Goal: Task Accomplishment & Management: Manage account settings

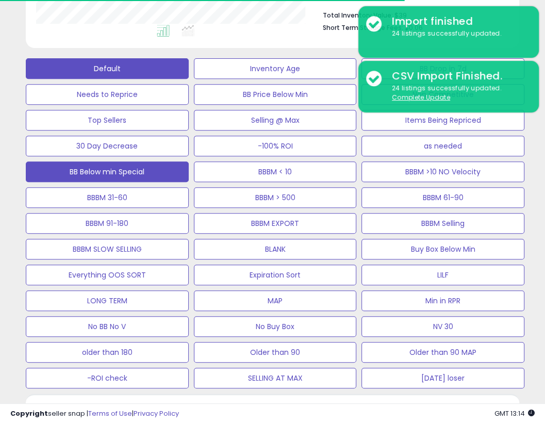
scroll to position [0, 245]
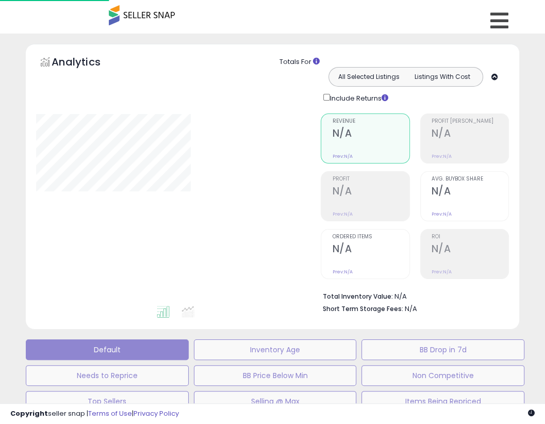
scroll to position [280, 0]
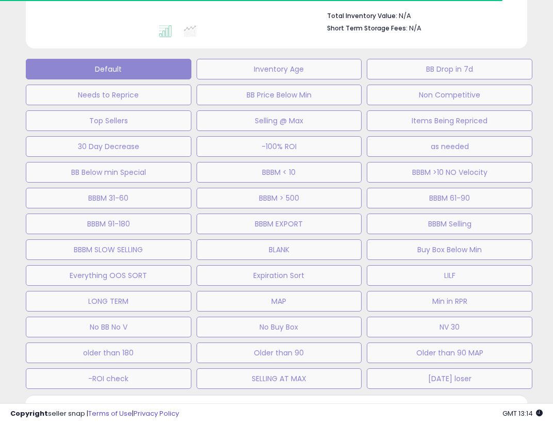
type input "**********"
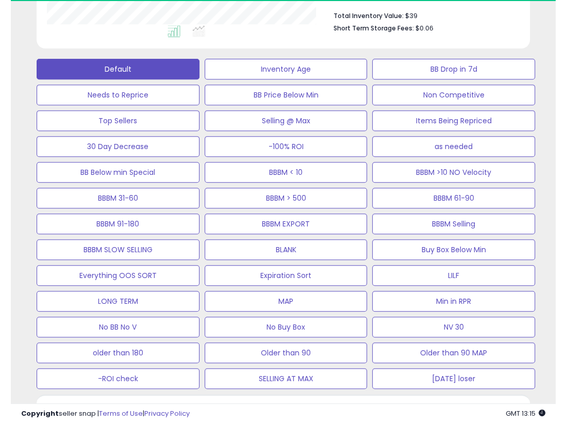
scroll to position [211, 285]
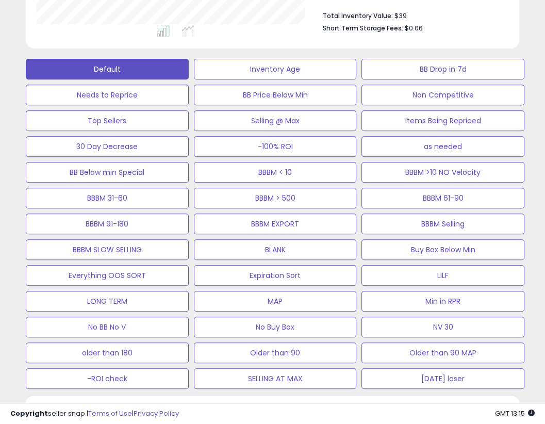
drag, startPoint x: 542, startPoint y: 105, endPoint x: 537, endPoint y: 104, distance: 5.7
click at [542, 104] on div "**********" at bounding box center [272, 260] width 545 height 1015
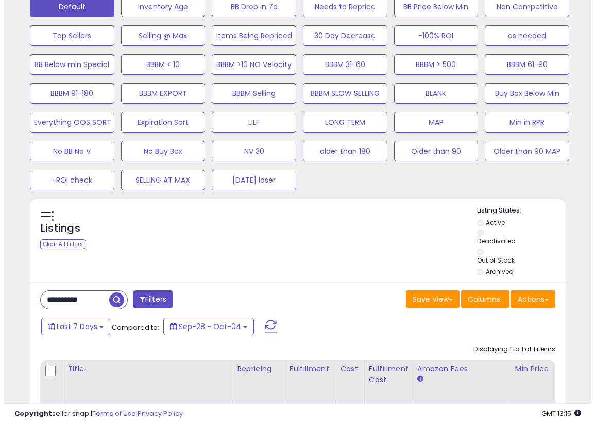
scroll to position [377, 0]
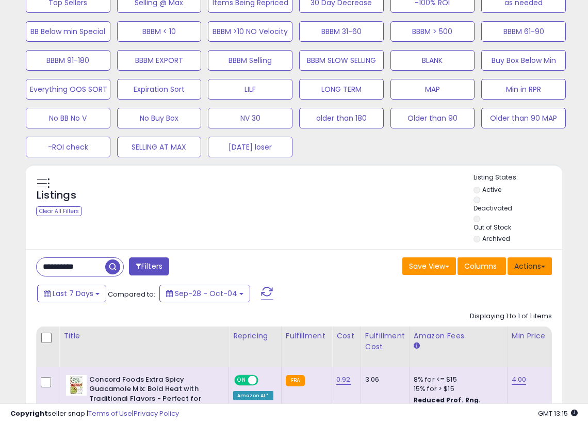
click at [544, 263] on button "Actions" at bounding box center [529, 266] width 44 height 18
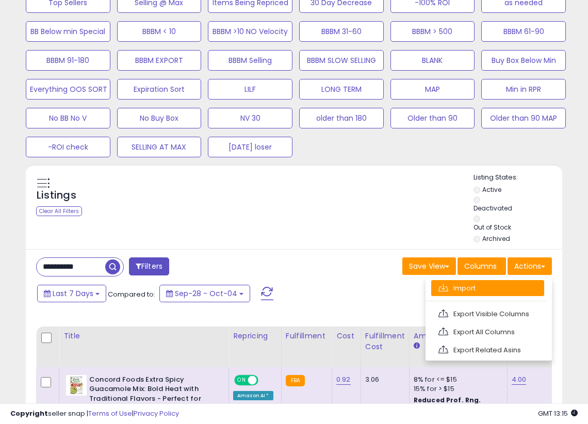
click at [473, 287] on link "Import" at bounding box center [487, 288] width 113 height 16
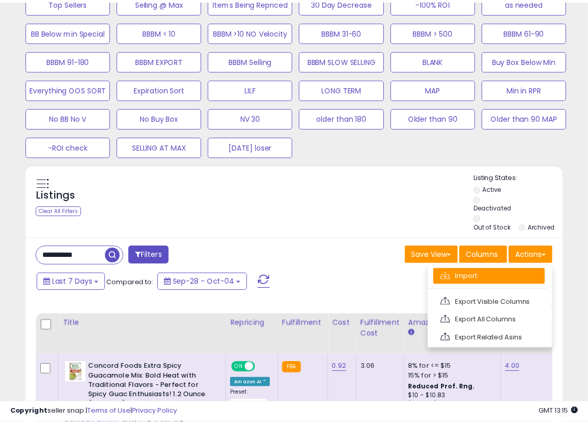
scroll to position [211, 314]
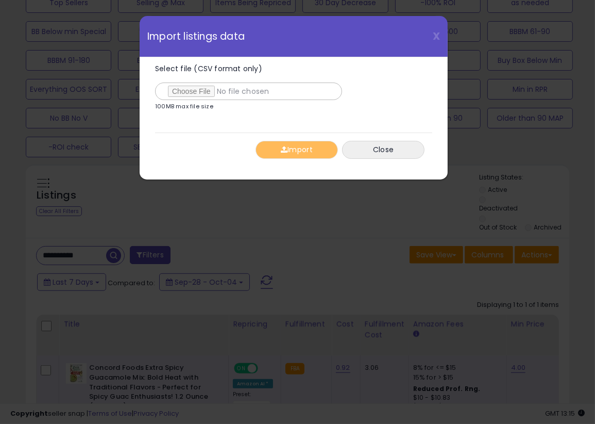
type input "**********"
click at [212, 146] on div "Import Close" at bounding box center [293, 149] width 277 height 34
click at [289, 144] on button "Import" at bounding box center [297, 150] width 82 height 18
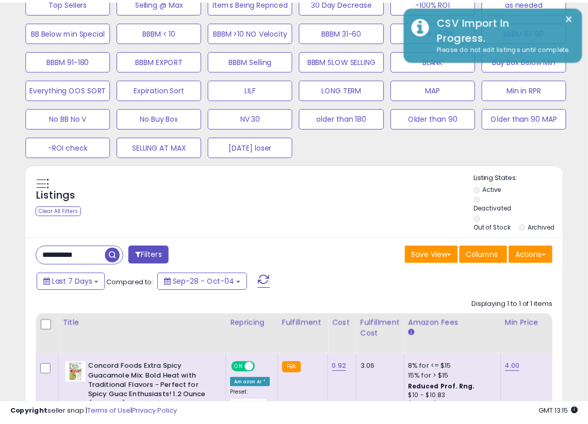
scroll to position [515316, 515219]
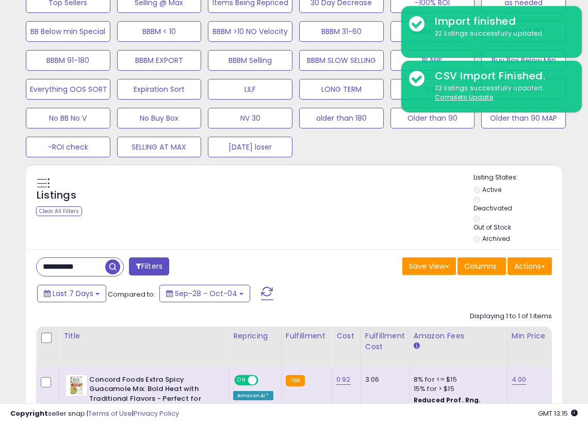
click at [544, 198] on div "**********" at bounding box center [293, 89] width 577 height 846
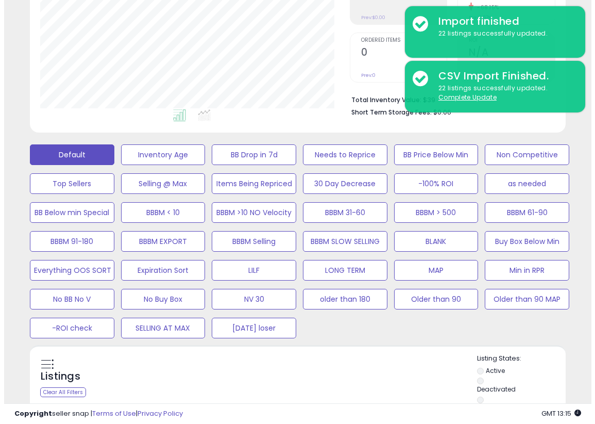
scroll to position [196, 0]
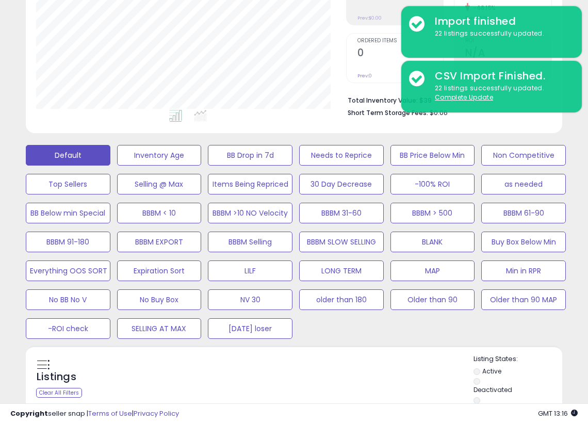
click at [544, 331] on div "Default Inventory Age BB Drop in 7d Needs to Reprice BB Price Below Min Non Com…" at bounding box center [294, 239] width 562 height 202
click at [541, 241] on button "Buy Box Below Min" at bounding box center [523, 241] width 85 height 21
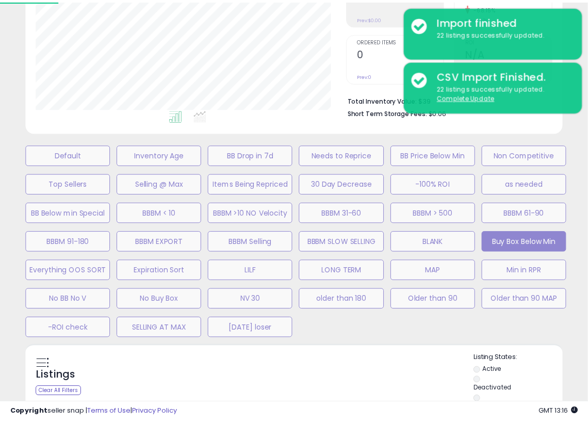
scroll to position [211, 314]
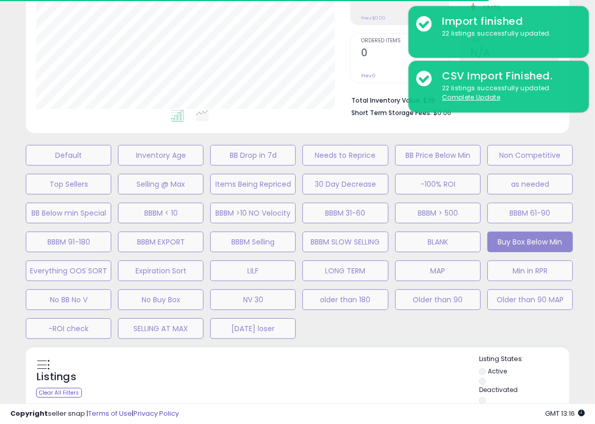
click at [359, 323] on div "Default Inventory Age BB Drop in 7d Needs to Reprice BB Price Below Min Non Com…" at bounding box center [298, 239] width 570 height 202
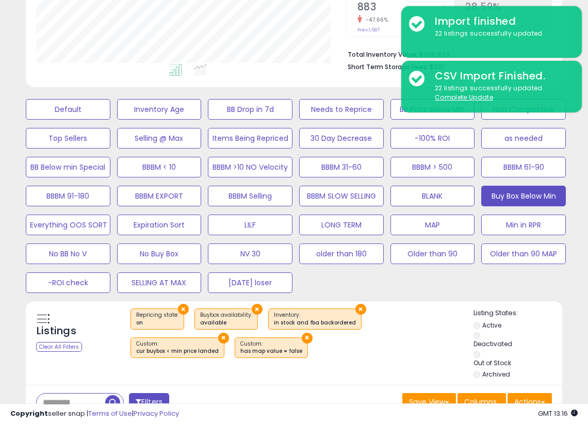
scroll to position [211, 309]
click at [367, 285] on div "Default Inventory Age BB Drop in 7d Needs to Reprice BB Price Below Min Non Com…" at bounding box center [294, 193] width 562 height 202
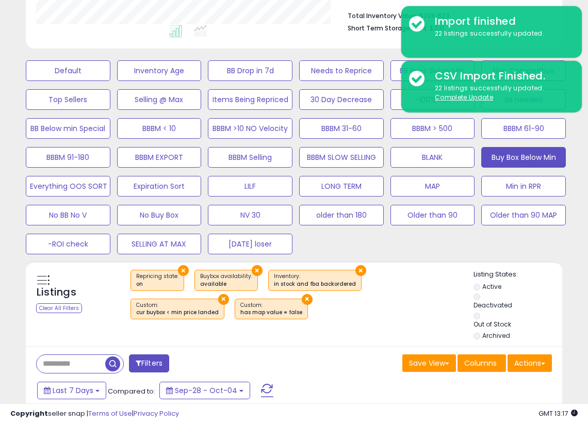
scroll to position [324, 0]
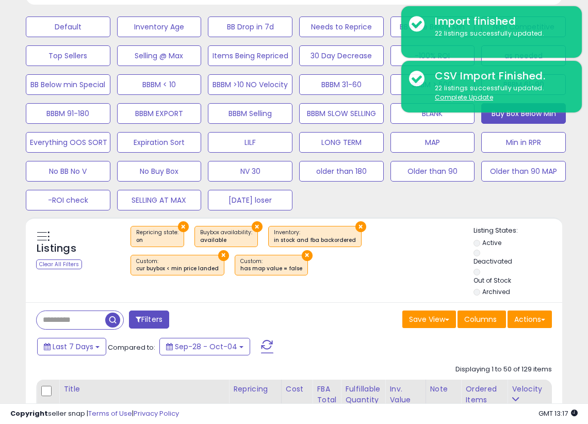
click at [340, 277] on div "× Repricing state : on × Buybox availability : available" at bounding box center [296, 254] width 356 height 57
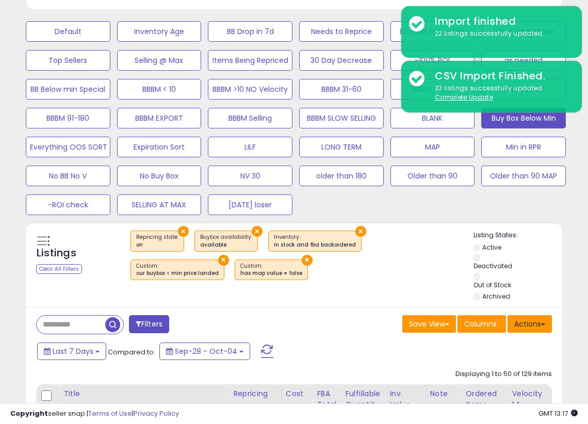
click at [544, 326] on button "Actions" at bounding box center [529, 324] width 44 height 18
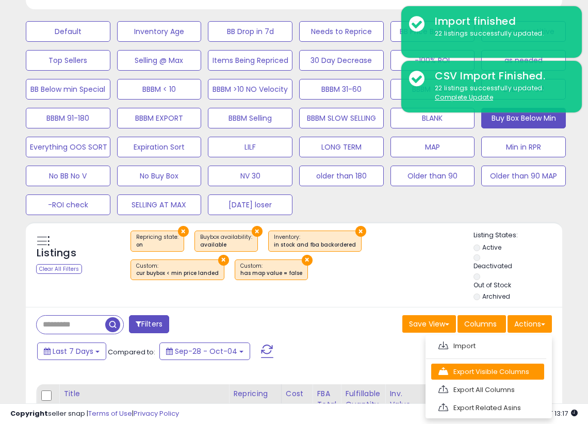
click at [476, 371] on link "Export Visible Columns" at bounding box center [487, 371] width 113 height 16
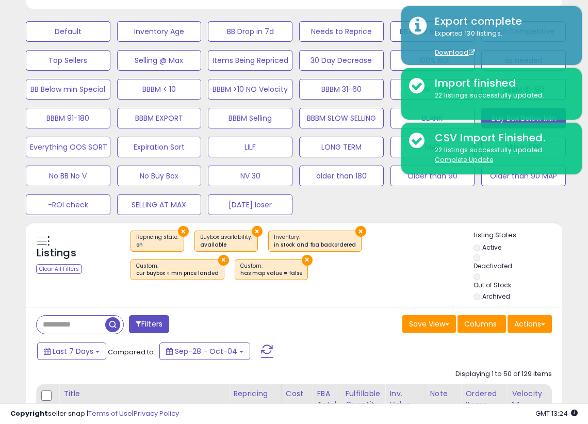
click at [325, 278] on div "× Repricing state : on × Buybox availability : available" at bounding box center [296, 258] width 356 height 57
click at [544, 267] on ul "Active Deactivated Out of Stock Archived" at bounding box center [517, 273] width 89 height 60
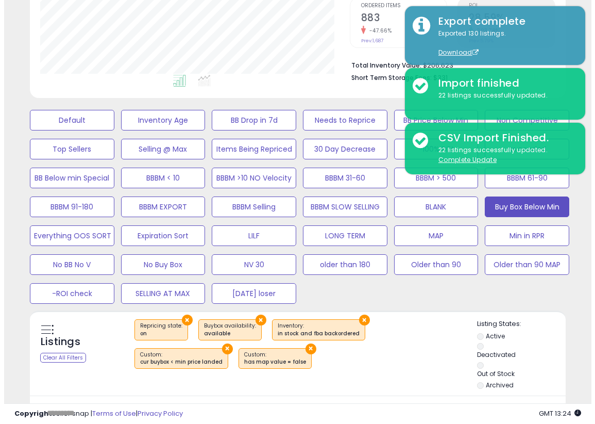
scroll to position [219, 0]
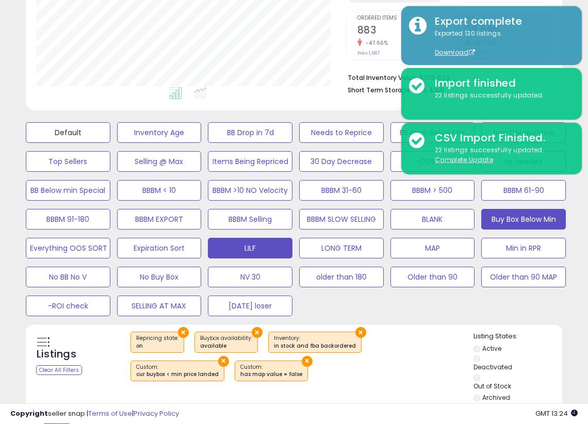
drag, startPoint x: 80, startPoint y: 128, endPoint x: 277, endPoint y: 252, distance: 232.3
click at [80, 128] on button "Default" at bounding box center [68, 132] width 85 height 21
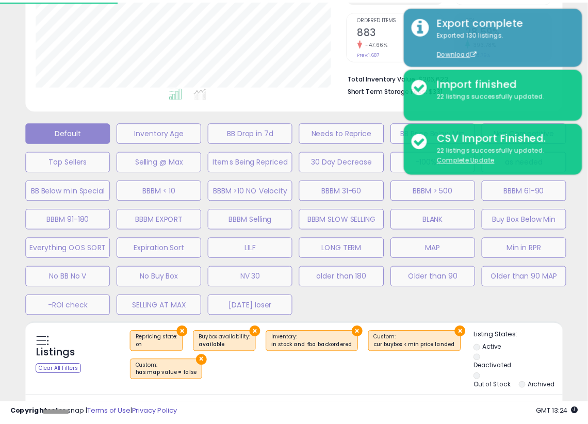
scroll to position [211, 314]
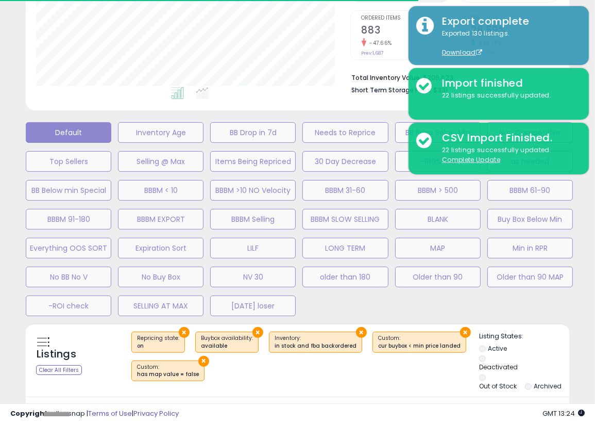
click at [544, 300] on div "Default Inventory Age BB Drop in 7d Needs to Reprice BB Price Below Min Non Com…" at bounding box center [298, 216] width 570 height 202
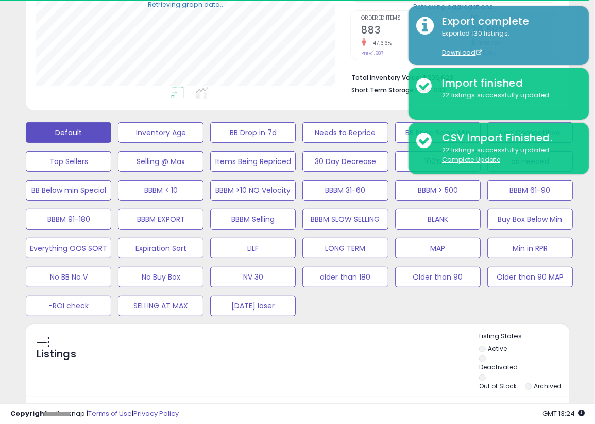
select select "**"
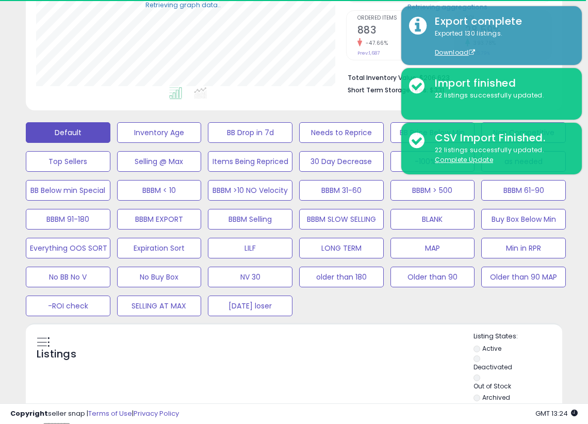
scroll to position [515316, 515219]
click at [544, 314] on div "Default Inventory Age BB Drop in 7d Needs to Reprice BB Price Below Min Non Com…" at bounding box center [294, 216] width 562 height 202
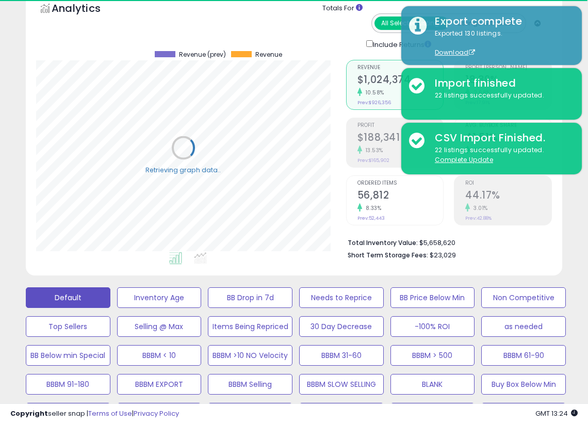
scroll to position [0, 0]
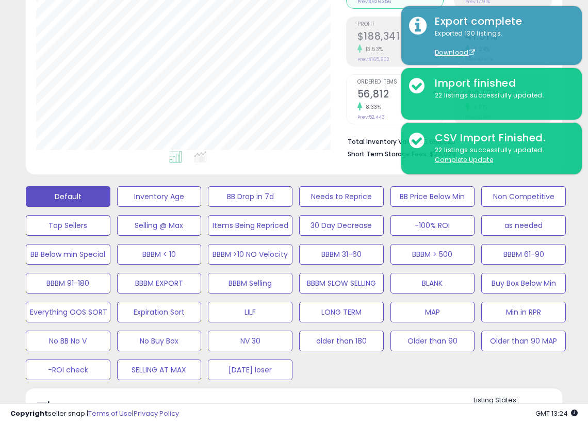
scroll to position [211, 309]
click at [544, 361] on div "Default Inventory Age BB Drop in 7d Needs to Reprice BB Price Below Min Non Com…" at bounding box center [294, 280] width 562 height 202
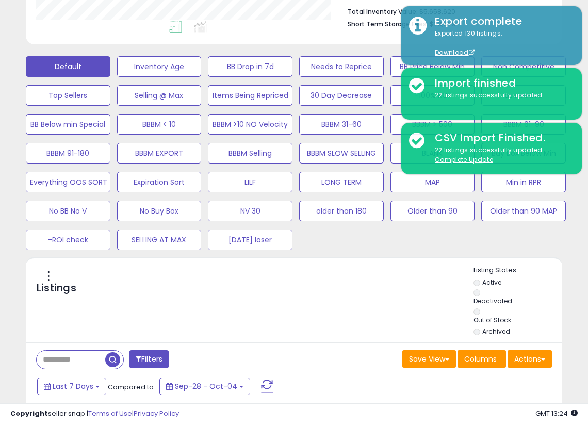
scroll to position [285, 0]
click at [544, 278] on ul "Active Deactivated Out of Stock Archived" at bounding box center [517, 308] width 89 height 60
click at [544, 357] on button "Actions" at bounding box center [529, 359] width 44 height 18
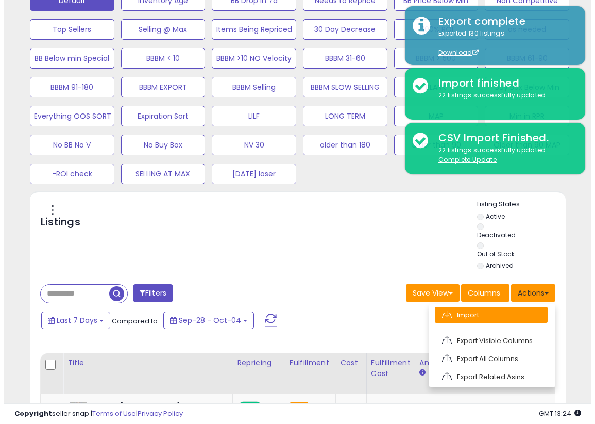
scroll to position [351, 0]
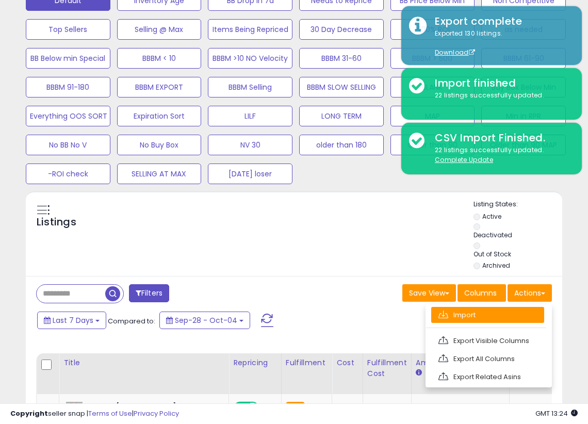
click at [484, 314] on link "Import" at bounding box center [487, 315] width 113 height 16
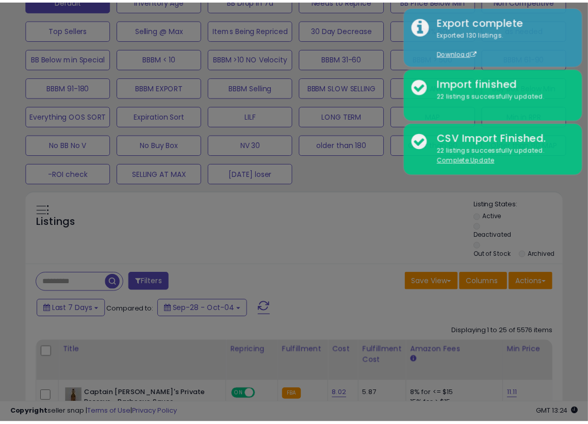
scroll to position [211, 314]
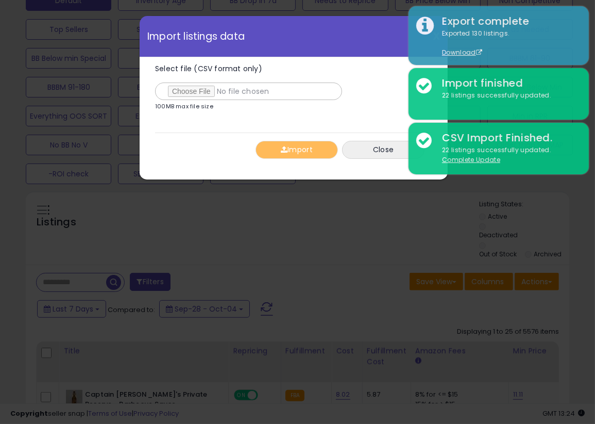
type input "**********"
click at [231, 136] on div "Import Close" at bounding box center [293, 149] width 277 height 34
click at [282, 149] on span "button" at bounding box center [284, 149] width 7 height 7
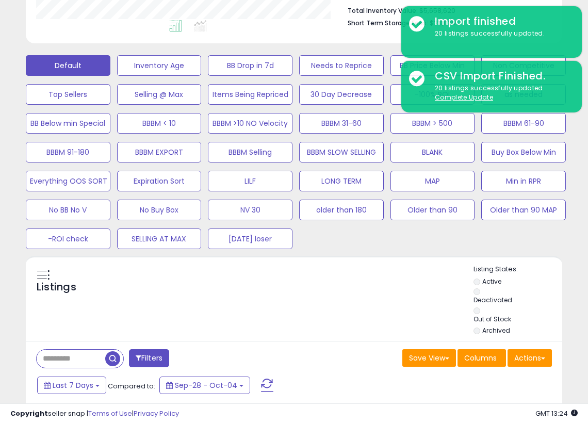
scroll to position [283, 0]
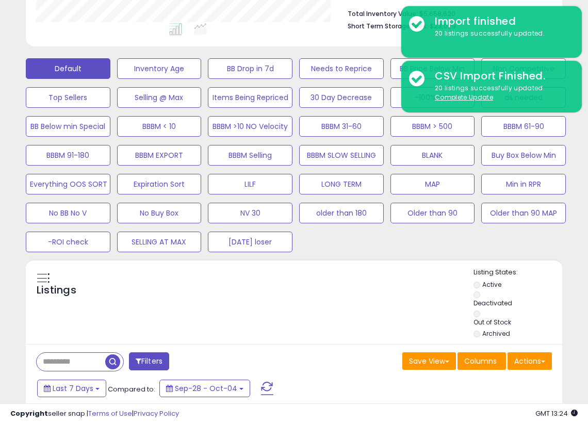
click at [373, 270] on div "Listings" at bounding box center [294, 304] width 536 height 73
click at [314, 242] on div "Default Inventory Age BB Drop in 7d Needs to Reprice BB Price Below Min Non Com…" at bounding box center [294, 153] width 562 height 202
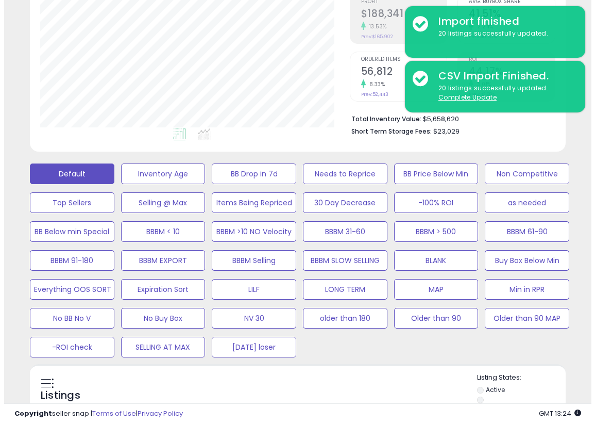
scroll to position [182, 0]
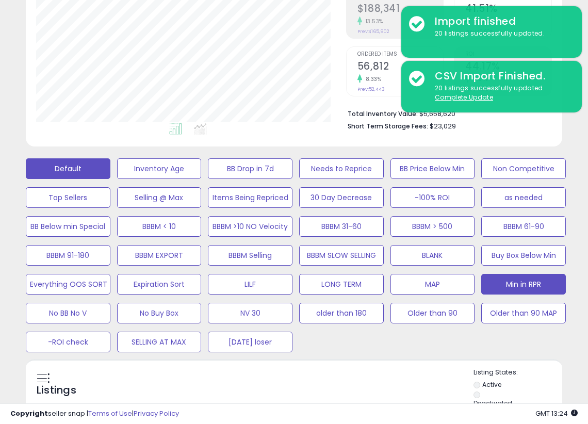
click at [532, 282] on button "Min in RPR" at bounding box center [523, 284] width 85 height 21
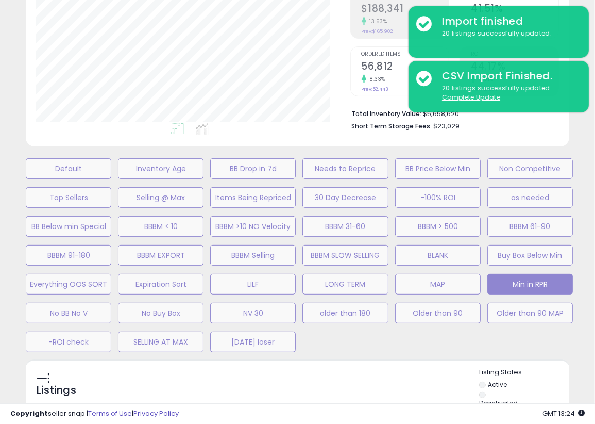
scroll to position [515316, 515214]
select select "**"
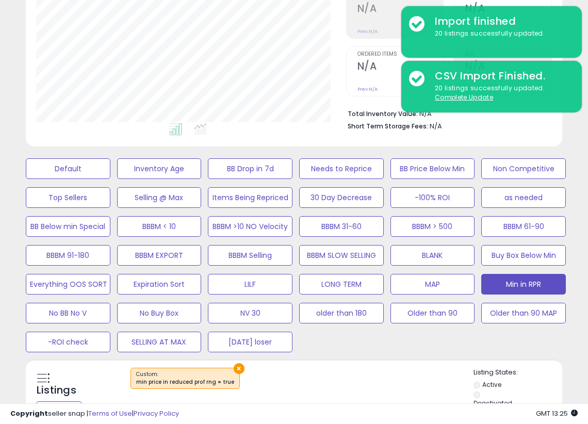
scroll to position [211, 309]
click at [366, 344] on div "Default Inventory Age BB Drop in 7d Needs to Reprice BB Price Below Min Non Com…" at bounding box center [294, 253] width 562 height 202
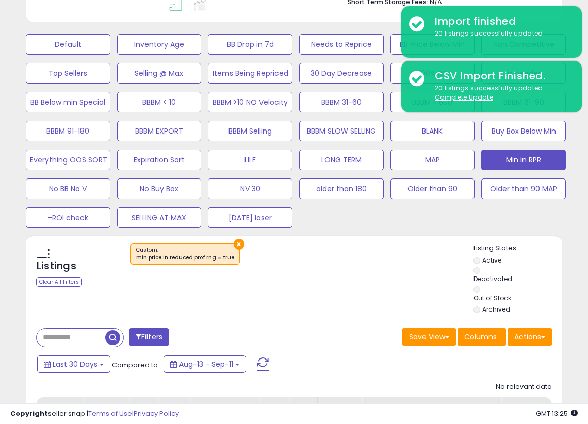
scroll to position [330, 0]
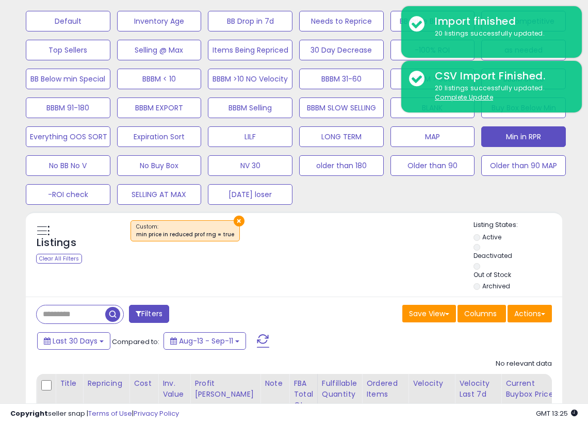
click at [340, 265] on div "Listings Clear All Filters × Listing States:" at bounding box center [294, 256] width 536 height 73
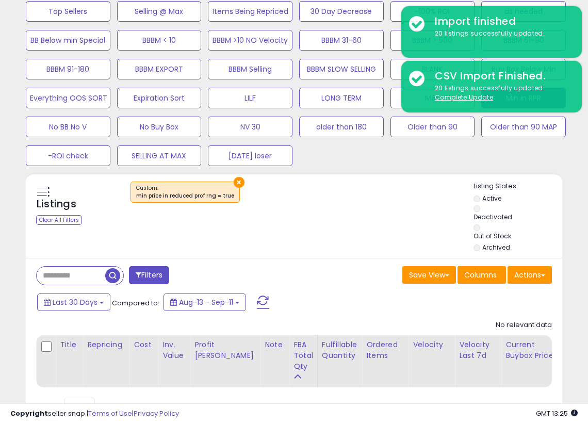
scroll to position [419, 0]
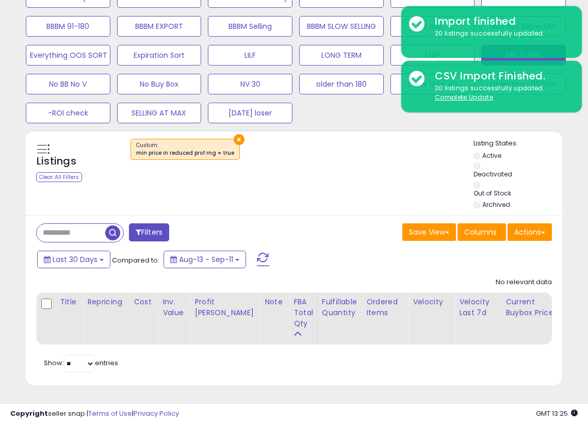
click at [329, 258] on div "Last 30 Days Compared to: Aug-13 - Sep-11" at bounding box center [228, 260] width 387 height 23
click at [340, 240] on div "Filters Save View Save As New View" at bounding box center [294, 300] width 536 height 170
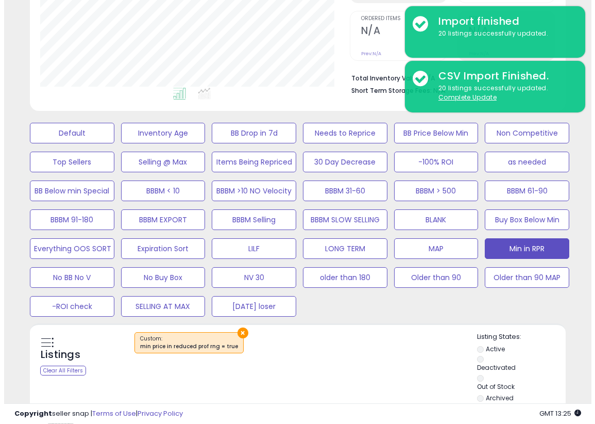
scroll to position [209, 0]
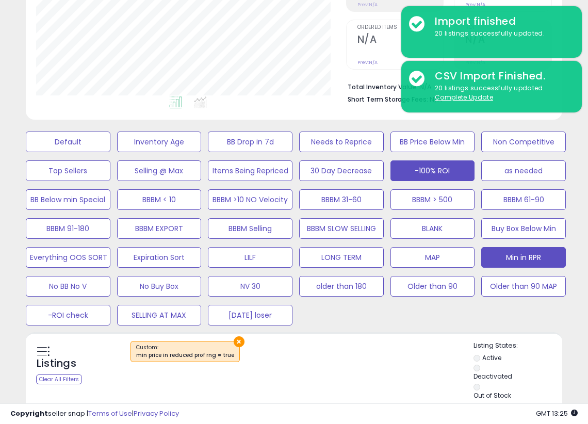
click at [448, 167] on button "-100% ROI" at bounding box center [432, 170] width 85 height 21
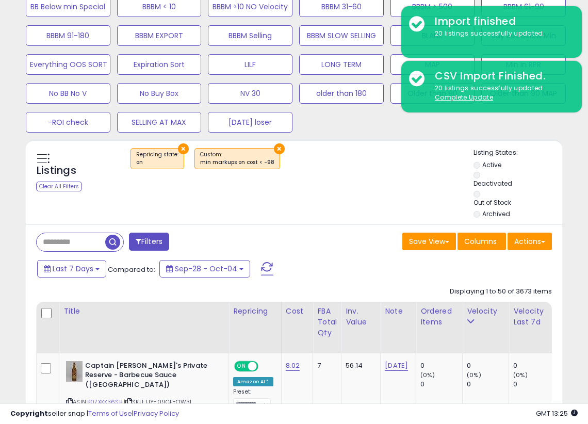
scroll to position [402, 0]
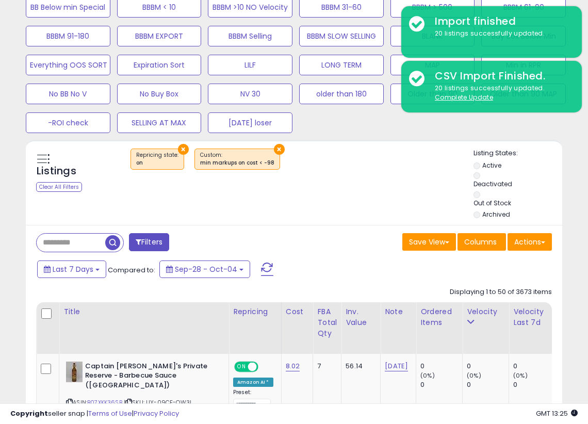
click at [340, 223] on div "Listings Clear All Filters × Repricing state : on × Active" at bounding box center [294, 182] width 536 height 85
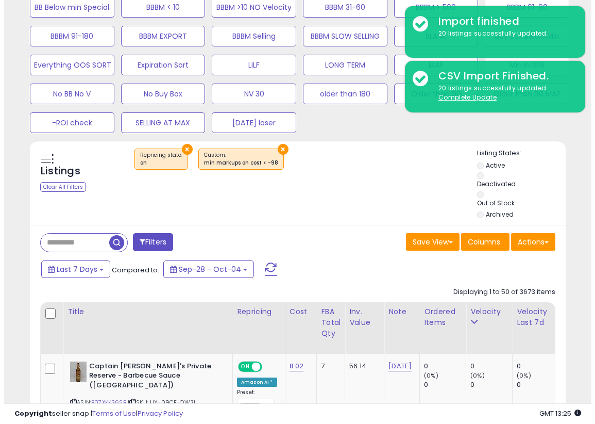
scroll to position [416, 0]
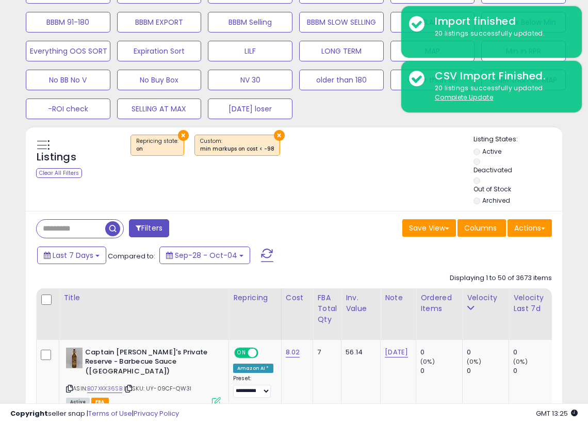
click at [146, 229] on button "Filters" at bounding box center [149, 228] width 40 height 18
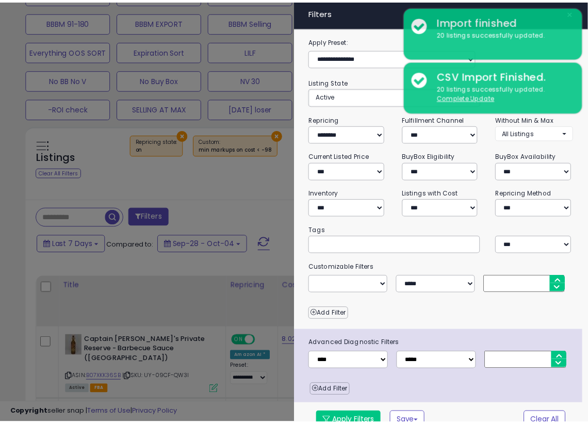
scroll to position [12, 0]
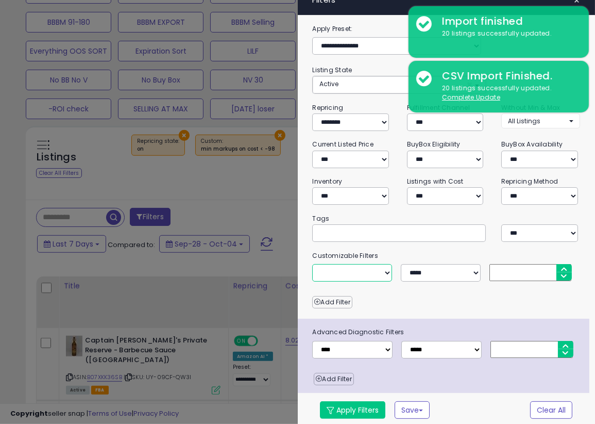
click at [387, 274] on select "**********" at bounding box center [352, 273] width 80 height 18
select select "**********"
click at [312, 264] on select "**********" at bounding box center [352, 273] width 80 height 18
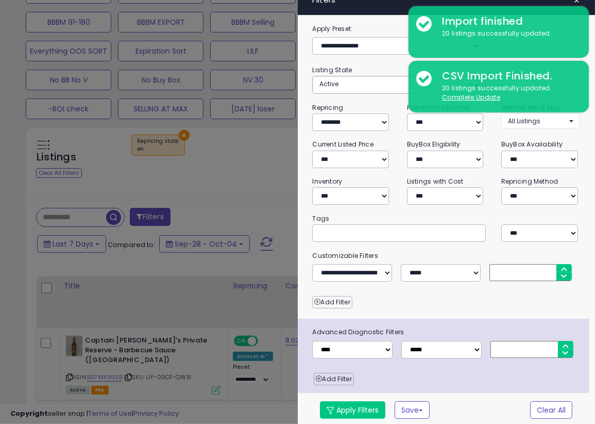
click at [532, 269] on input "number" at bounding box center [531, 272] width 82 height 17
type input "***"
click at [431, 296] on div "Add Filter" at bounding box center [447, 300] width 284 height 18
click at [361, 404] on button "Apply Filters" at bounding box center [352, 410] width 65 height 18
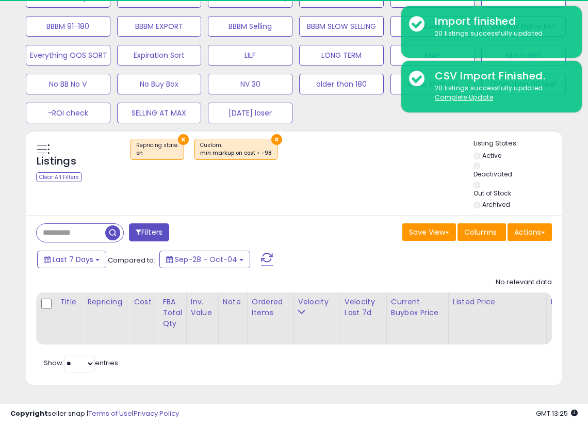
scroll to position [211, 309]
click at [346, 249] on div "Last 7 Days Compared to: Sep-28 - Oct-04" at bounding box center [228, 260] width 387 height 23
click at [308, 199] on div "Listings Clear All Filters × Repricing state : on" at bounding box center [294, 175] width 536 height 73
click at [334, 237] on div "Filters Save View Save As New View Update Current View Columns" at bounding box center [294, 300] width 536 height 170
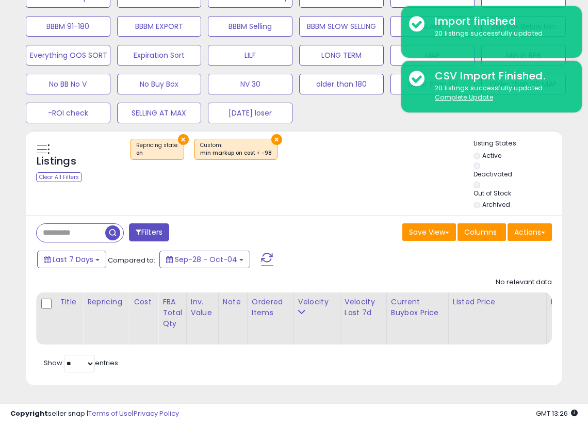
click at [334, 237] on div "Filters Save View Save As New View Update Current View Columns" at bounding box center [294, 300] width 536 height 170
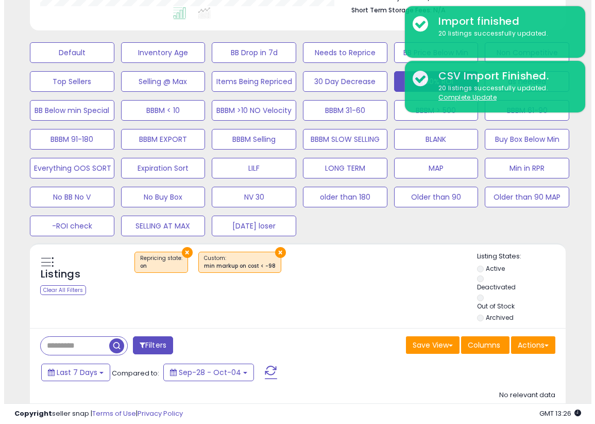
scroll to position [297, 0]
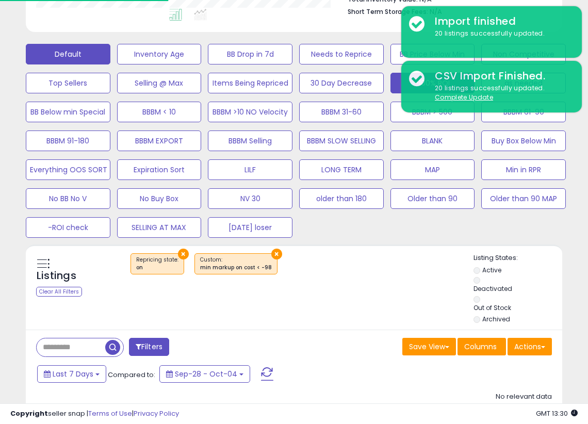
click at [73, 57] on button "Default" at bounding box center [68, 54] width 85 height 21
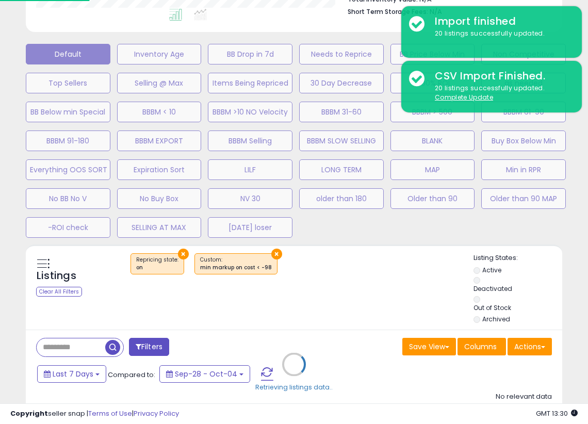
scroll to position [211, 314]
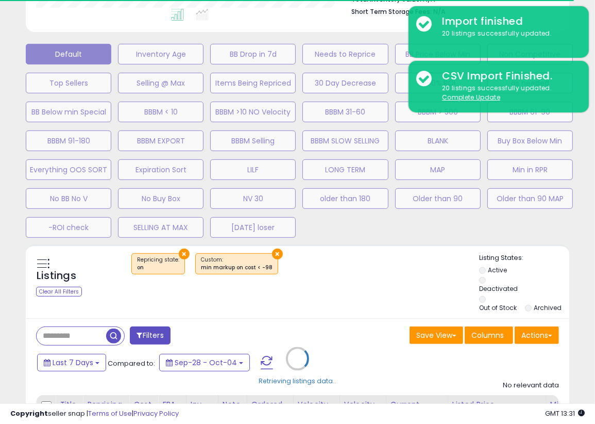
select select "**"
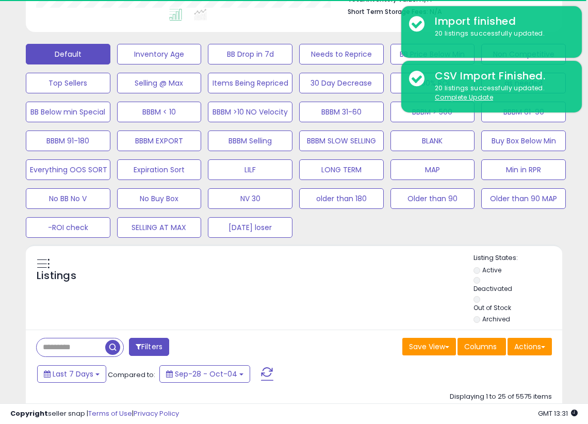
scroll to position [515316, 515219]
click at [320, 291] on div "Listings" at bounding box center [294, 289] width 536 height 73
click at [543, 224] on div "Default Inventory Age BB Drop in 7d Needs to Reprice BB Price Below Min Non Com…" at bounding box center [294, 138] width 562 height 202
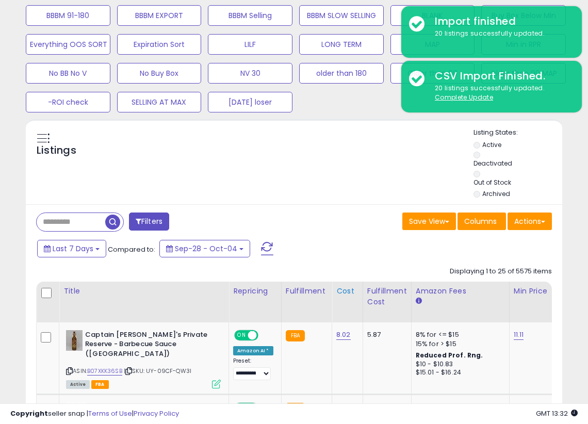
scroll to position [436, 0]
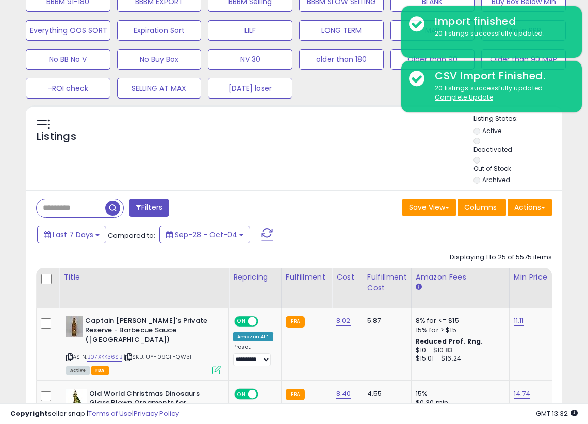
click at [321, 208] on div "Save View Save As New View Columns Actions Import" at bounding box center [426, 208] width 265 height 20
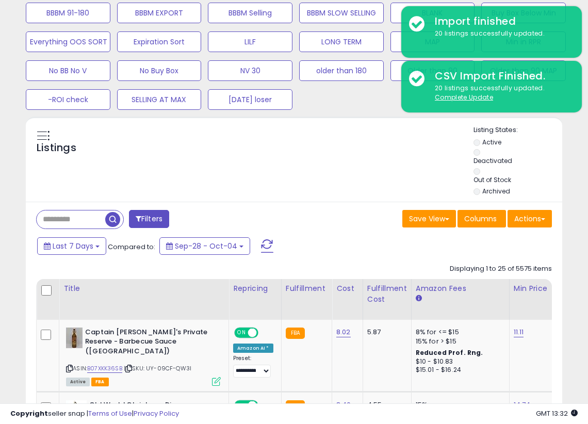
scroll to position [424, 0]
click at [332, 190] on div "Listings" at bounding box center [294, 162] width 536 height 73
click at [295, 172] on div "Listings" at bounding box center [294, 162] width 536 height 73
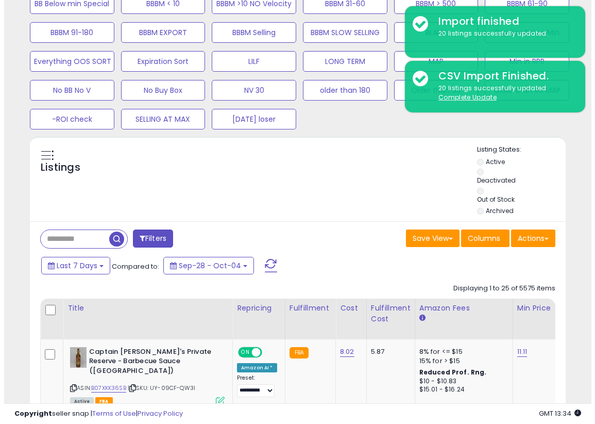
scroll to position [404, 0]
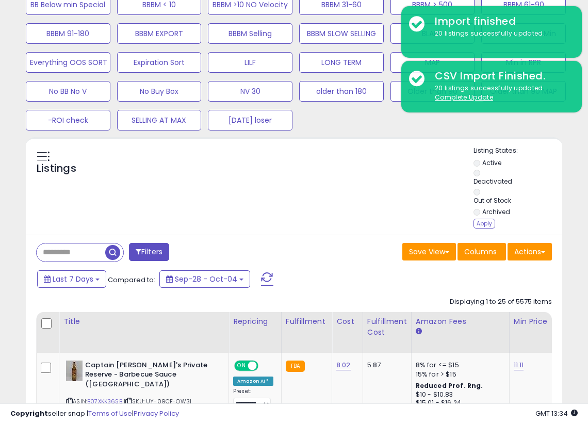
drag, startPoint x: 482, startPoint y: 223, endPoint x: 334, endPoint y: 188, distance: 152.1
click at [482, 223] on div "Apply" at bounding box center [484, 224] width 22 height 10
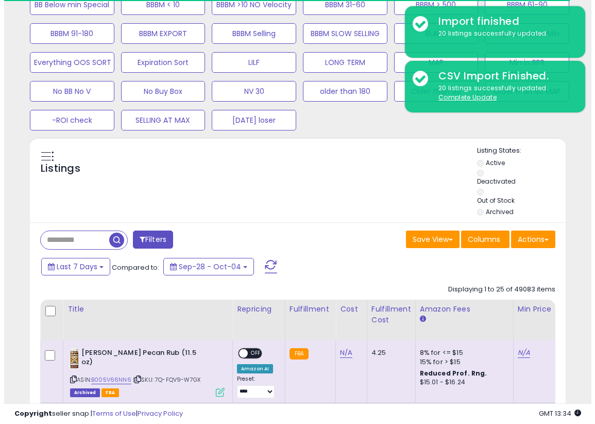
scroll to position [515316, 515219]
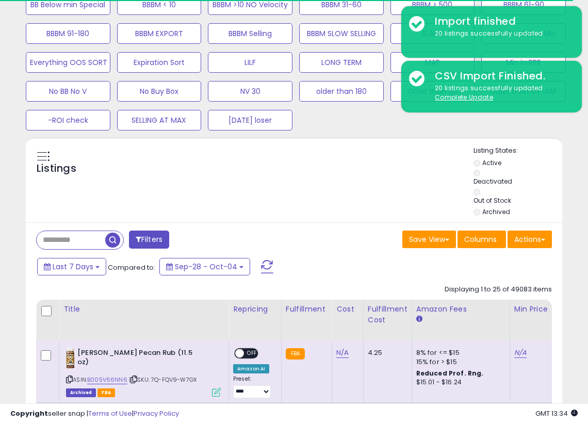
click at [87, 236] on input "text" at bounding box center [71, 240] width 69 height 18
paste input "**********"
type input "**********"
click at [196, 236] on button "Filters" at bounding box center [199, 239] width 40 height 18
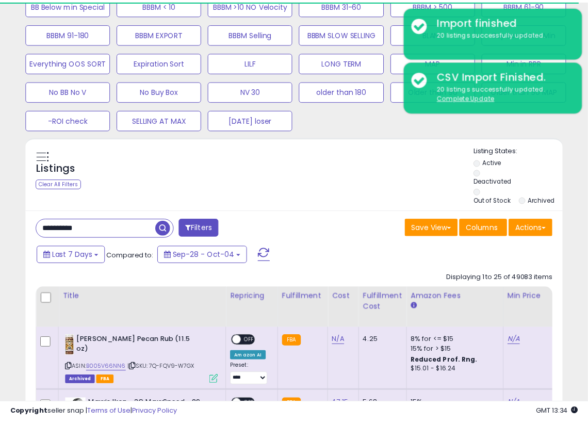
scroll to position [211, 314]
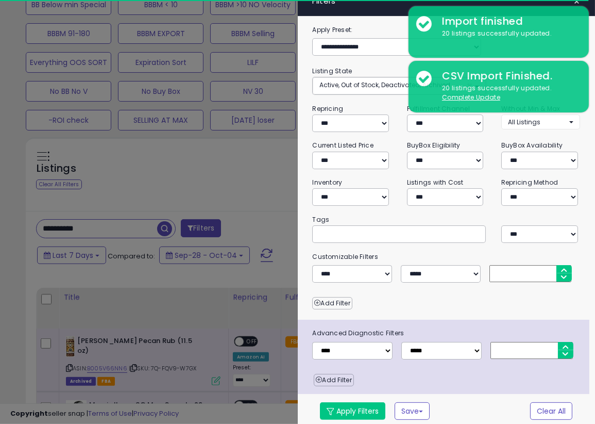
click at [238, 192] on div at bounding box center [297, 212] width 595 height 424
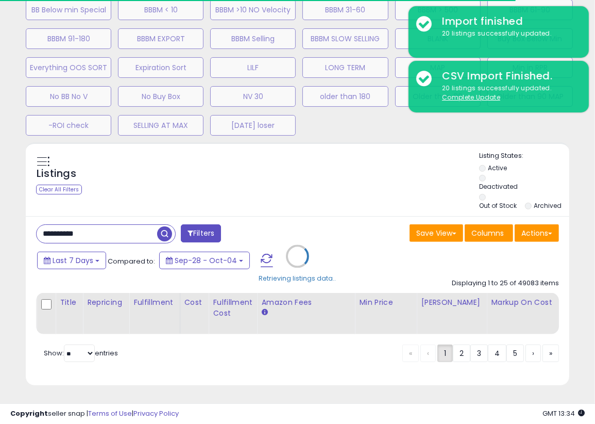
click at [165, 227] on div "Retrieving listings data.." at bounding box center [297, 263] width 559 height 243
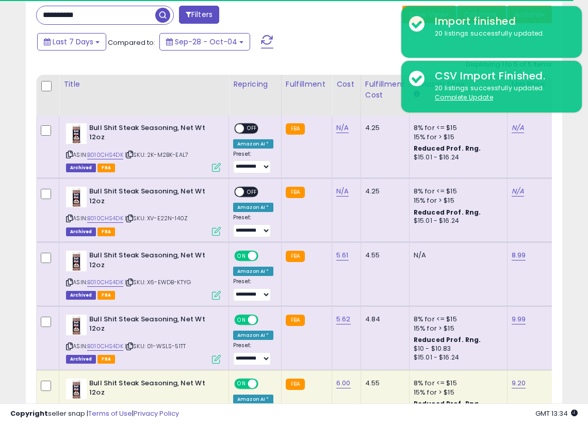
scroll to position [211, 309]
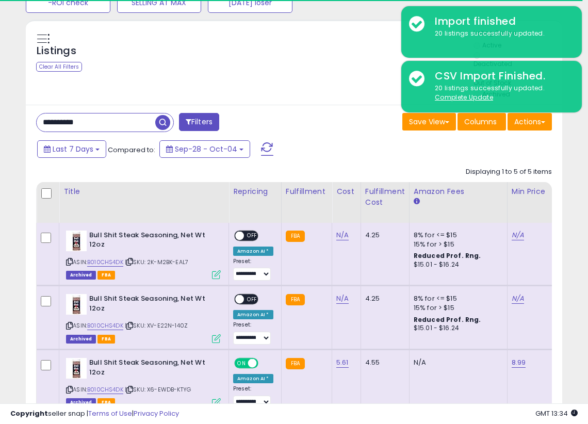
click at [162, 118] on span "button" at bounding box center [162, 122] width 15 height 15
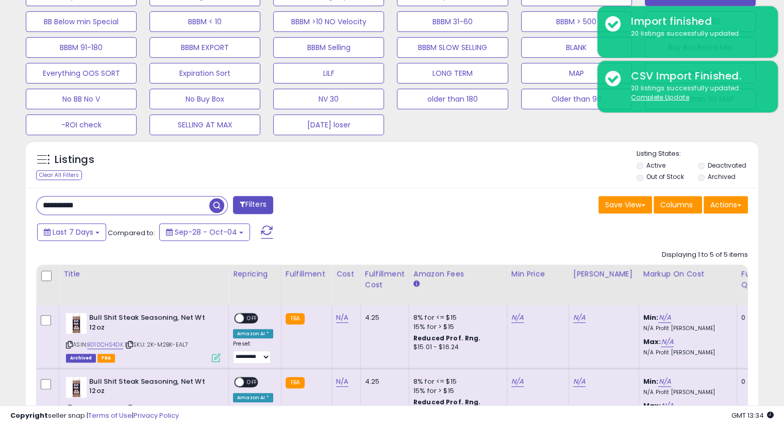
scroll to position [0, 0]
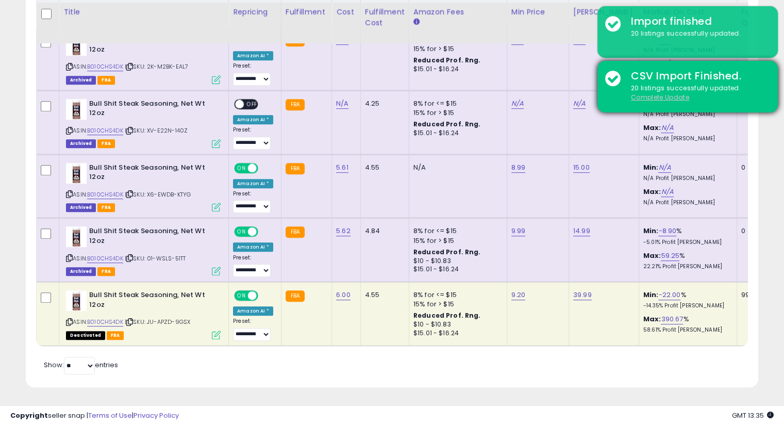
click at [544, 97] on u "Complete Update" at bounding box center [660, 97] width 58 height 9
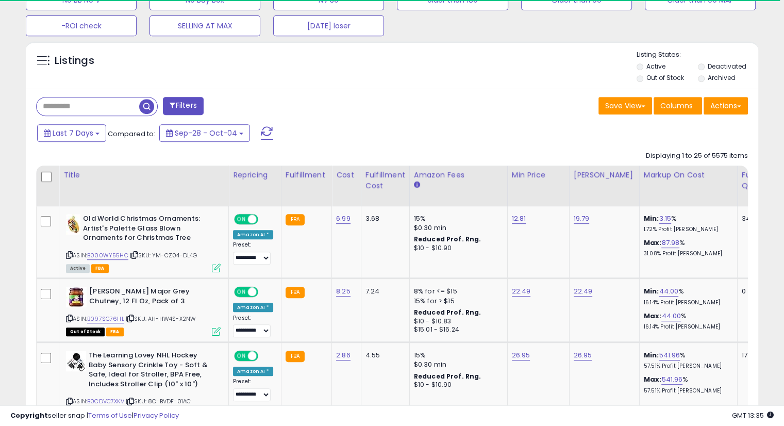
click at [91, 100] on input "text" at bounding box center [88, 106] width 103 height 18
paste input "**********"
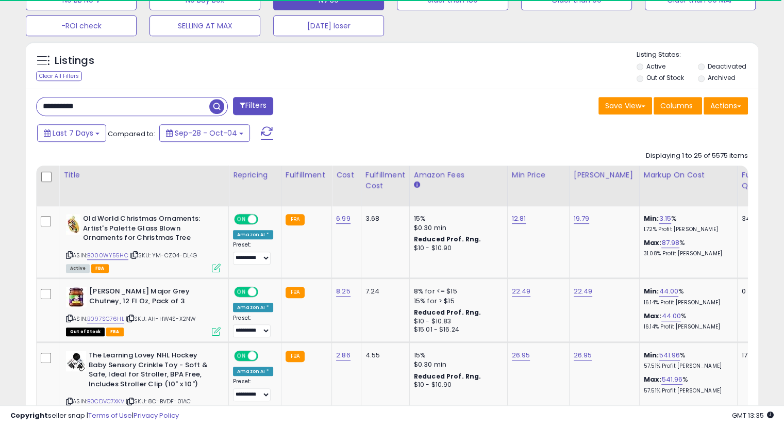
type input "**********"
click at [217, 105] on span "button" at bounding box center [216, 106] width 15 height 15
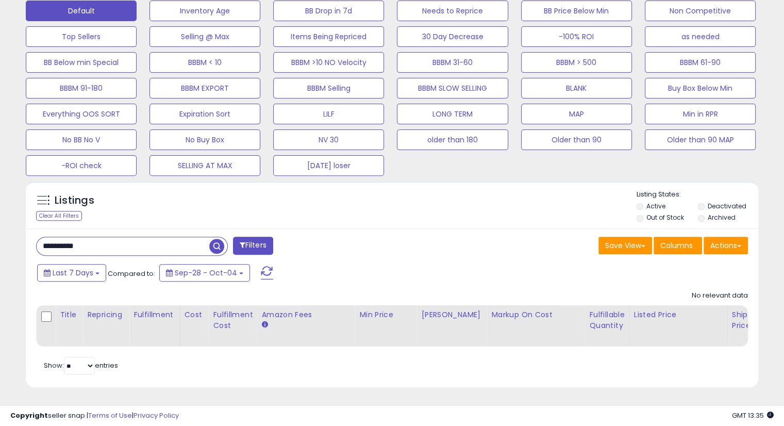
click at [544, 202] on li "Deactivated" at bounding box center [728, 207] width 60 height 11
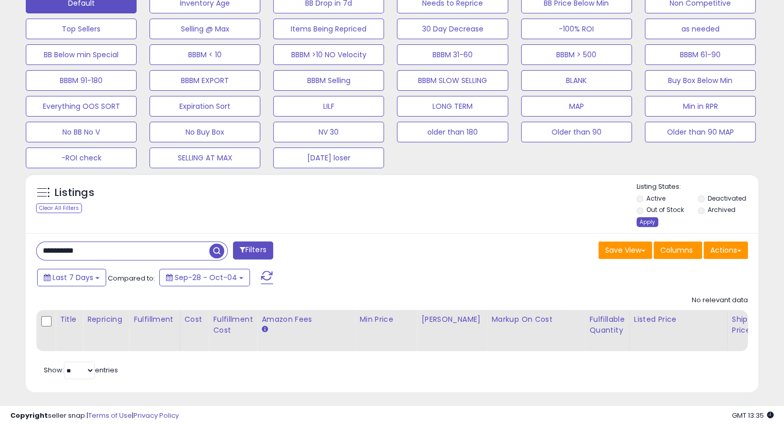
click at [544, 222] on div "Apply" at bounding box center [648, 222] width 22 height 10
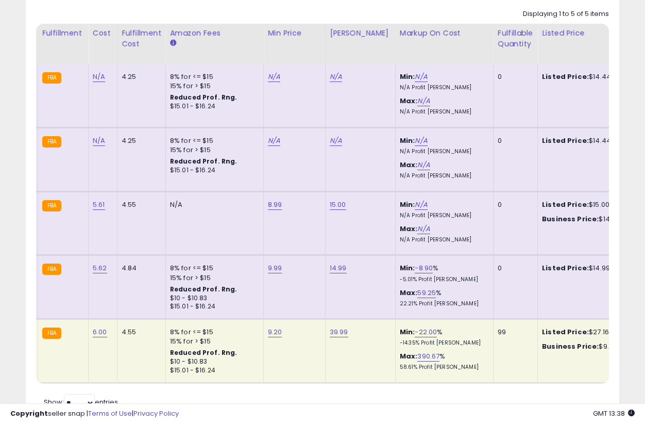
scroll to position [606, 0]
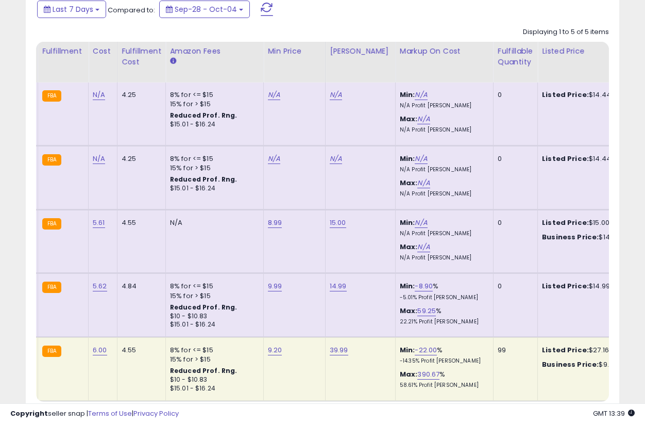
click at [544, 254] on div "Listings Clear All Filters" at bounding box center [322, 183] width 609 height 543
click at [544, 246] on div "Listings Clear All Filters" at bounding box center [322, 183] width 609 height 543
click at [544, 221] on div "Listings Clear All Filters" at bounding box center [322, 183] width 609 height 543
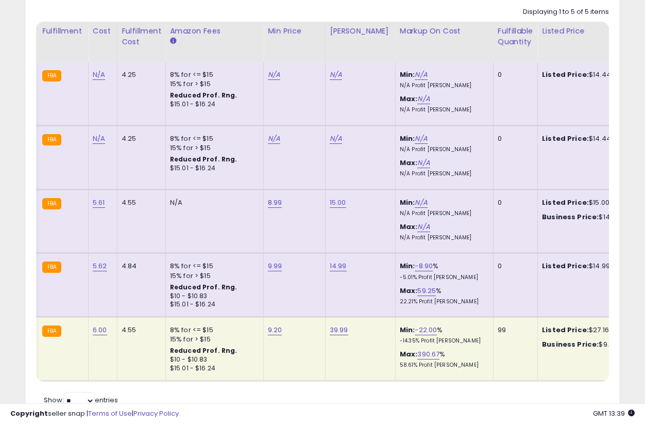
scroll to position [594, 0]
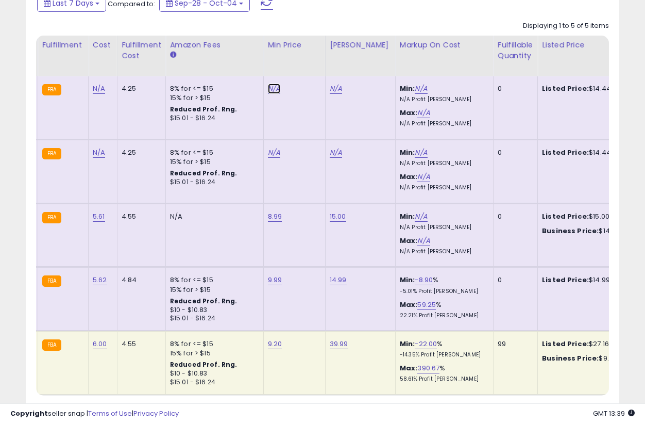
click at [270, 89] on link "N/A" at bounding box center [274, 89] width 12 height 10
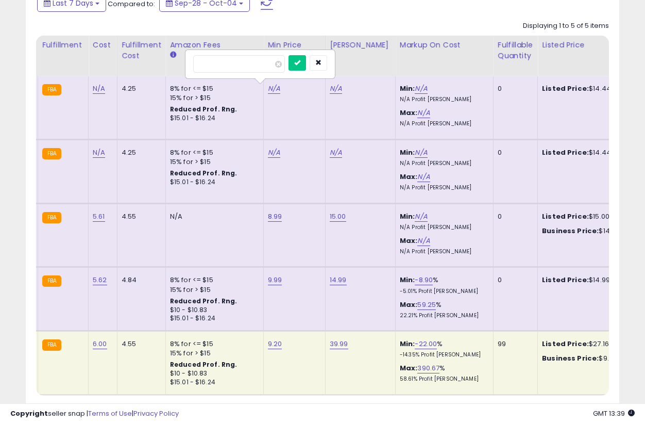
click at [256, 71] on input "*" at bounding box center [239, 64] width 92 height 18
type input "****"
click at [301, 61] on icon "submit" at bounding box center [297, 62] width 6 height 6
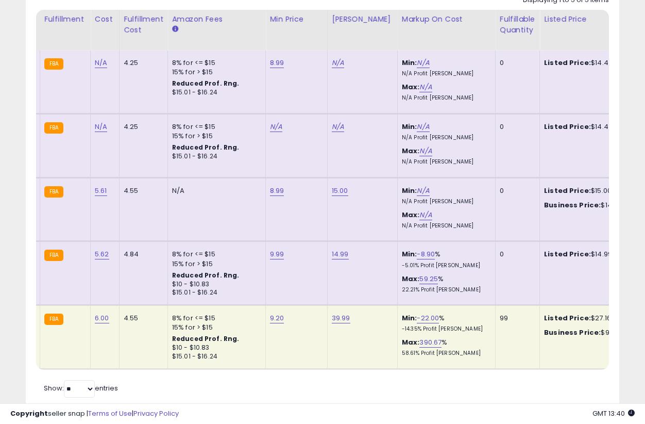
scroll to position [620, 0]
click at [270, 124] on link "N/A" at bounding box center [276, 126] width 12 height 10
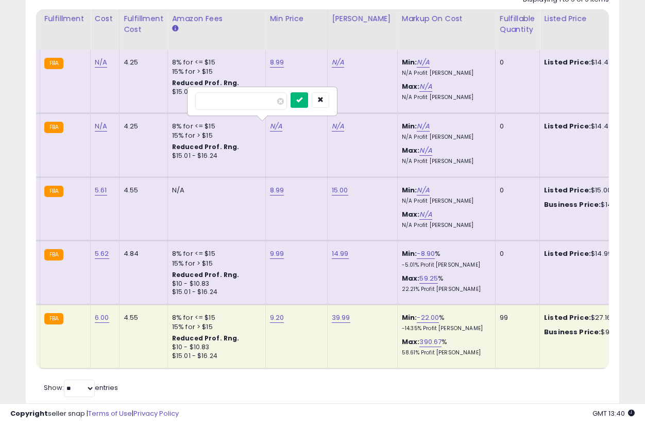
type input "****"
click at [303, 98] on icon "submit" at bounding box center [299, 99] width 6 height 6
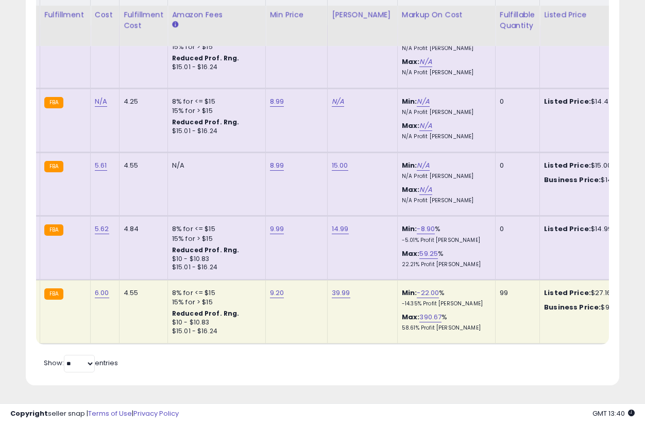
scroll to position [650, 0]
click at [272, 224] on link "9.99" at bounding box center [277, 229] width 14 height 10
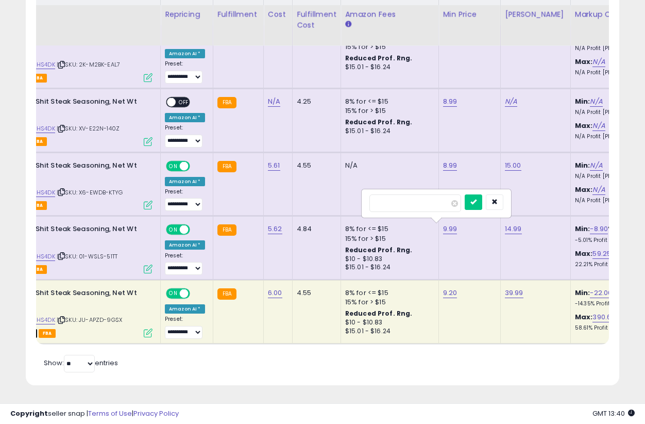
scroll to position [0, 65]
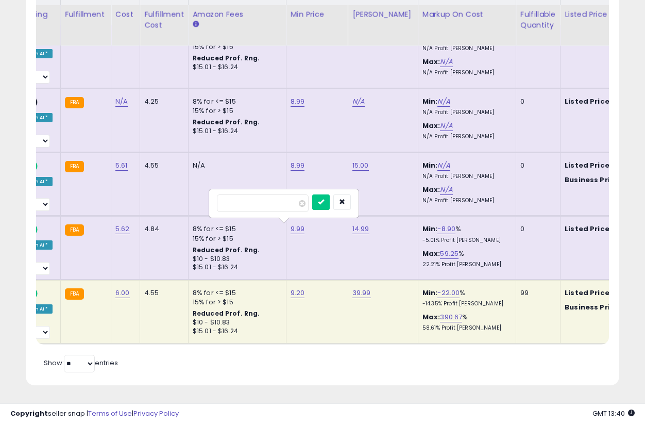
drag, startPoint x: 227, startPoint y: 197, endPoint x: 209, endPoint y: 197, distance: 18.0
click at [210, 197] on div "****" at bounding box center [284, 203] width 148 height 27
type input "****"
click at [324, 198] on icon "submit" at bounding box center [321, 201] width 6 height 6
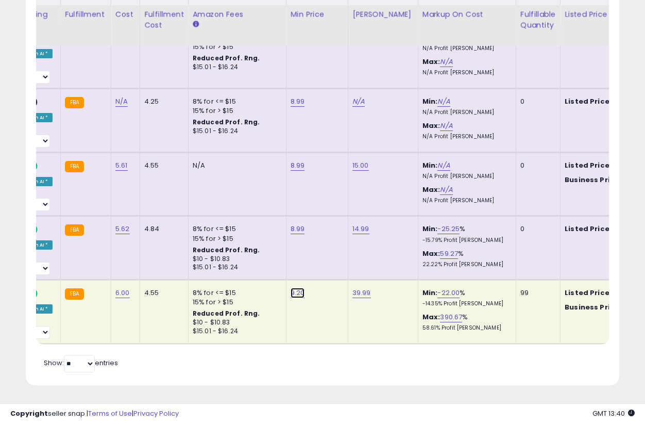
click at [295, 288] on link "9.20" at bounding box center [298, 293] width 14 height 10
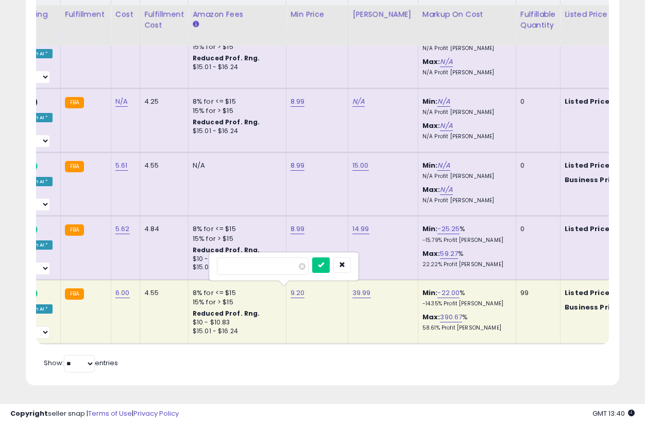
drag, startPoint x: 263, startPoint y: 258, endPoint x: 192, endPoint y: 267, distance: 71.6
click at [192, 267] on tbody "**********" at bounding box center [608, 184] width 1585 height 318
type input "****"
click at [330, 260] on button "submit" at bounding box center [321, 264] width 18 height 15
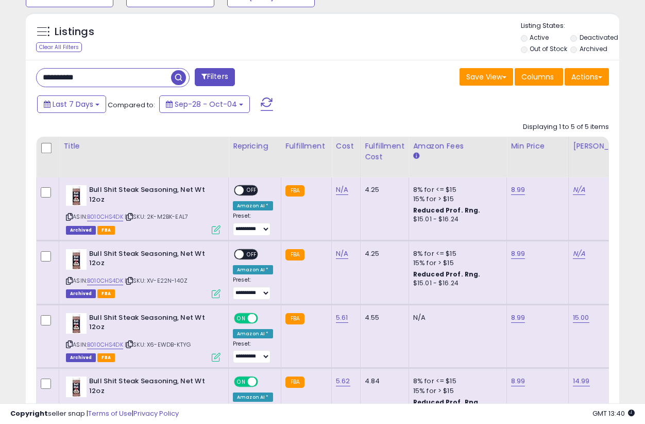
click at [344, 109] on div "Last 7 Days Compared to: Sep-28 - Oct-04" at bounding box center [250, 105] width 430 height 23
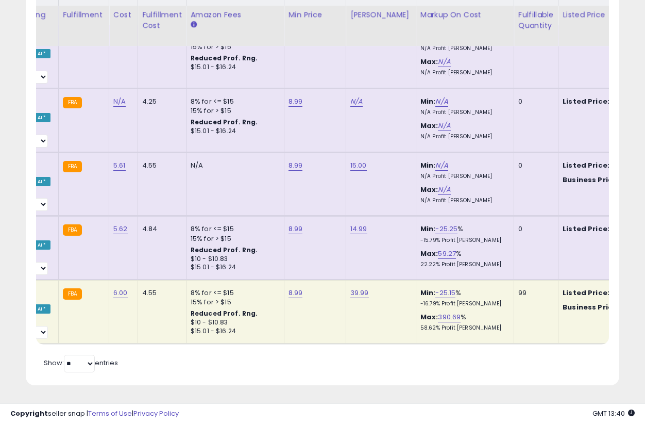
click at [372, 368] on div "Retrieving listings data.. Displaying 1 to 5 of 5 items Title Repricing" at bounding box center [322, 170] width 573 height 410
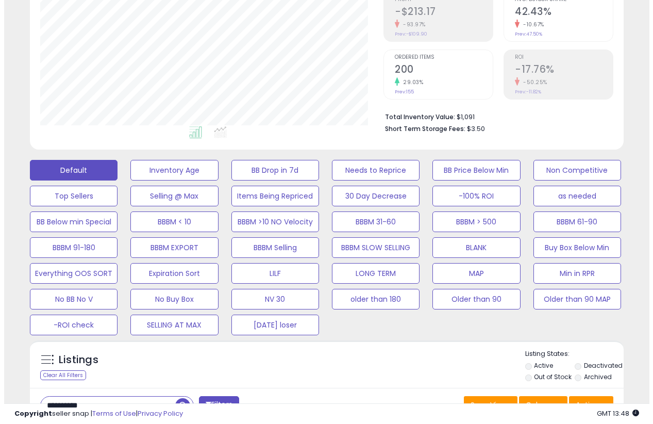
scroll to position [185, 0]
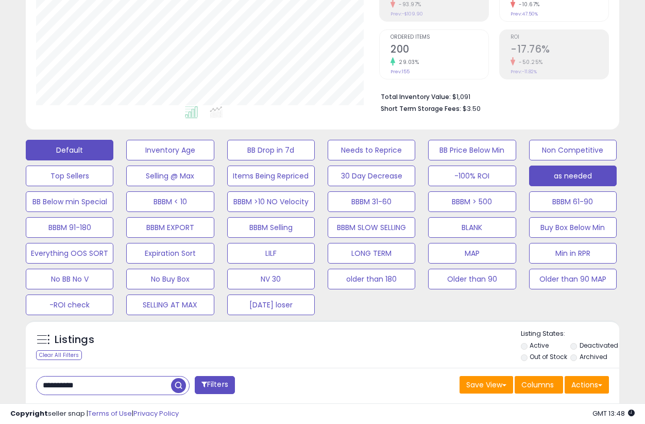
click at [544, 176] on button "as needed" at bounding box center [573, 175] width 88 height 21
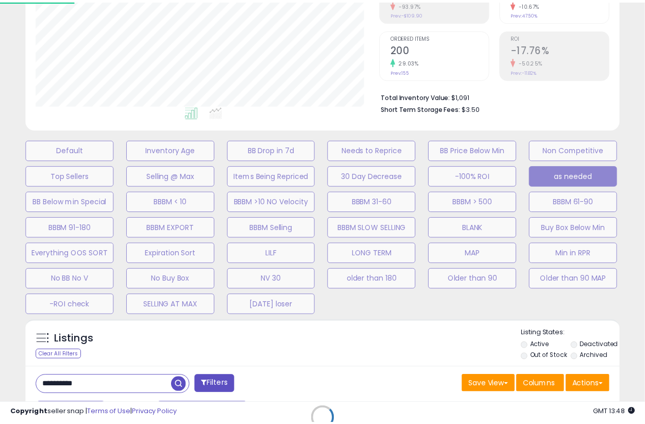
scroll to position [211, 348]
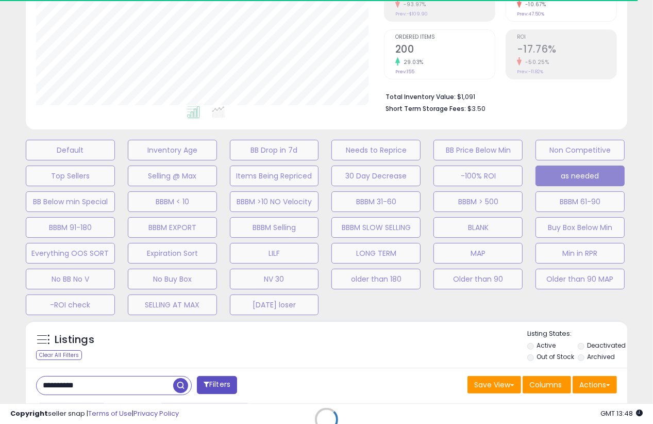
click at [346, 330] on div "Retrieving listings data.." at bounding box center [326, 427] width 617 height 224
select select "**"
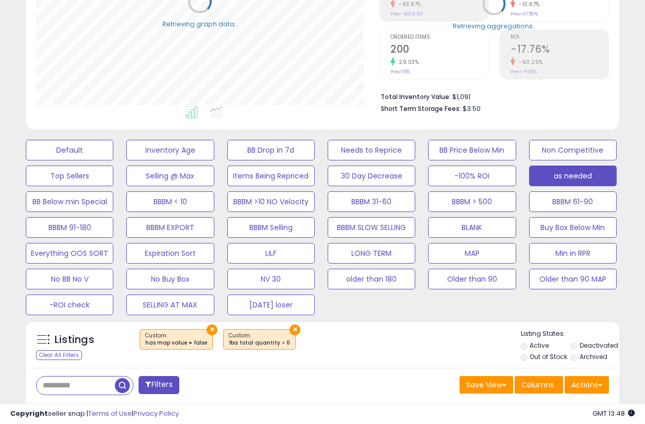
scroll to position [515316, 515184]
click at [379, 338] on div "× ×" at bounding box center [324, 343] width 394 height 29
click at [373, 351] on div "× ×" at bounding box center [324, 343] width 394 height 29
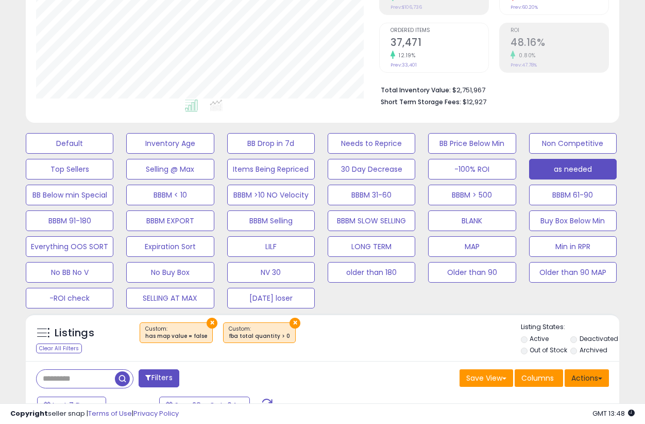
scroll to position [204, 0]
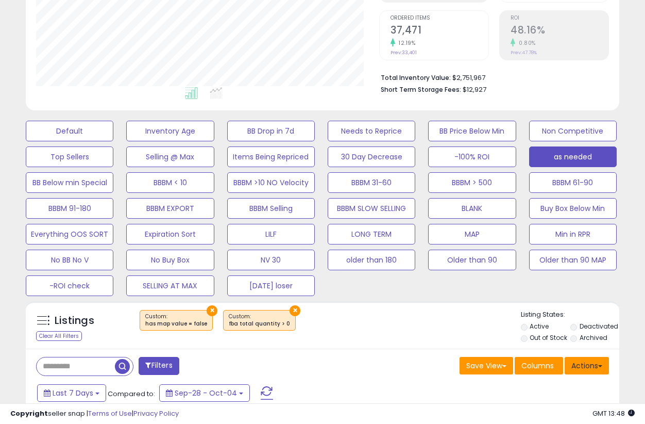
click at [544, 365] on span at bounding box center [601, 366] width 4 height 2
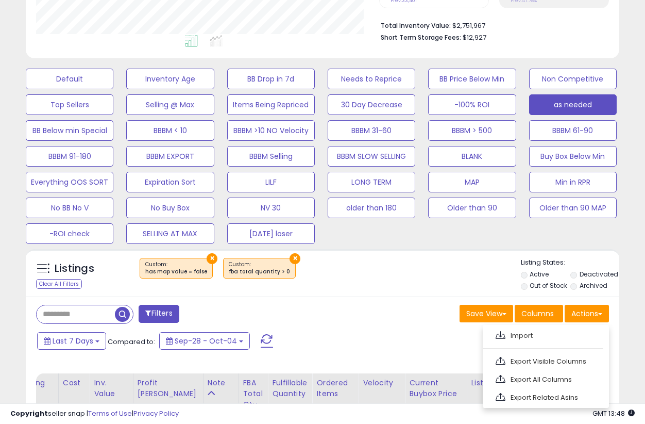
click at [544, 395] on link "Export Related Asins" at bounding box center [545, 397] width 113 height 16
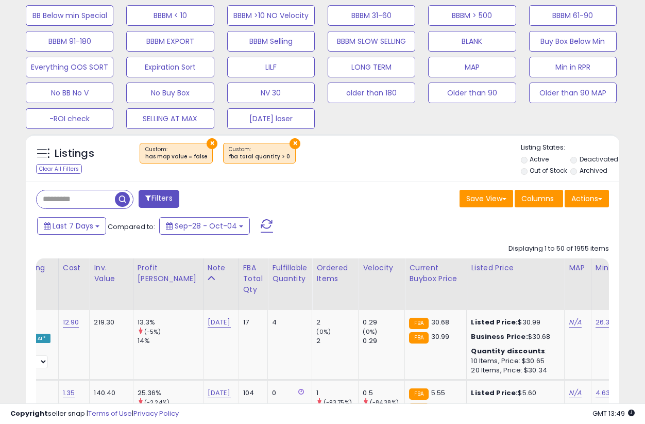
scroll to position [370, 0]
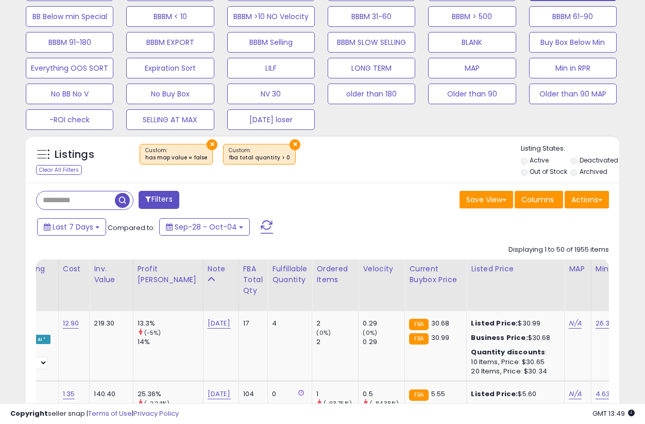
click at [367, 205] on div "Save View Save As New View Columns Actions Import" at bounding box center [470, 201] width 294 height 20
click at [350, 196] on div "Save View Save As New View Columns Actions Import" at bounding box center [470, 201] width 294 height 20
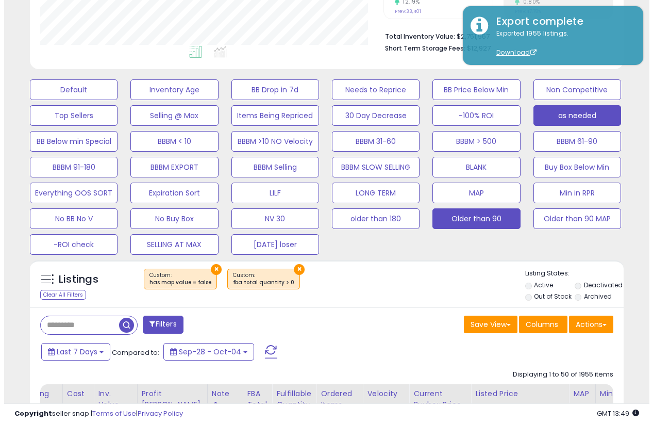
scroll to position [206, 0]
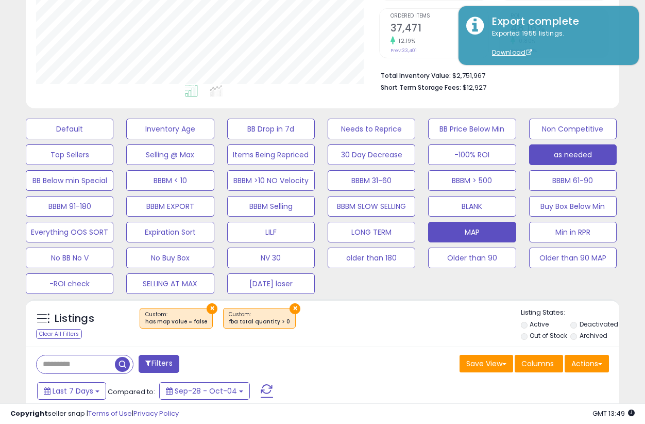
click at [498, 233] on button "MAP" at bounding box center [472, 232] width 88 height 21
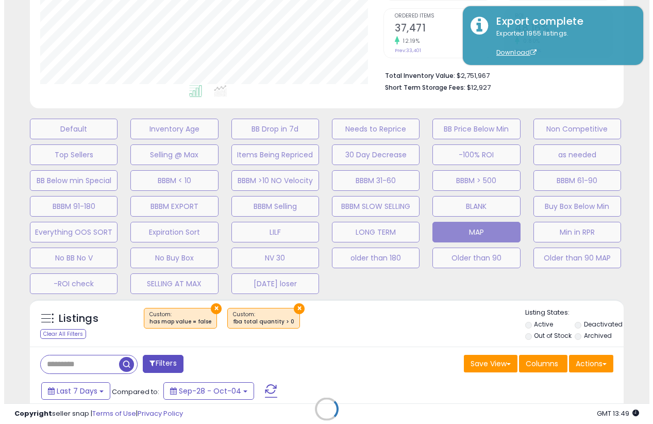
scroll to position [211, 348]
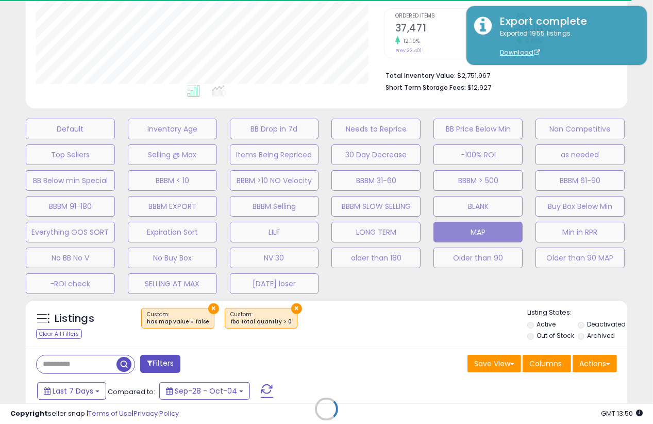
click at [361, 341] on div "Retrieving listings data.." at bounding box center [326, 416] width 617 height 245
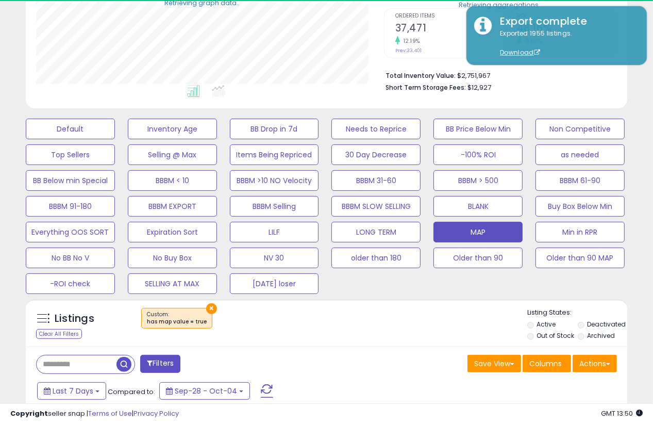
click at [361, 327] on div "×" at bounding box center [328, 322] width 400 height 29
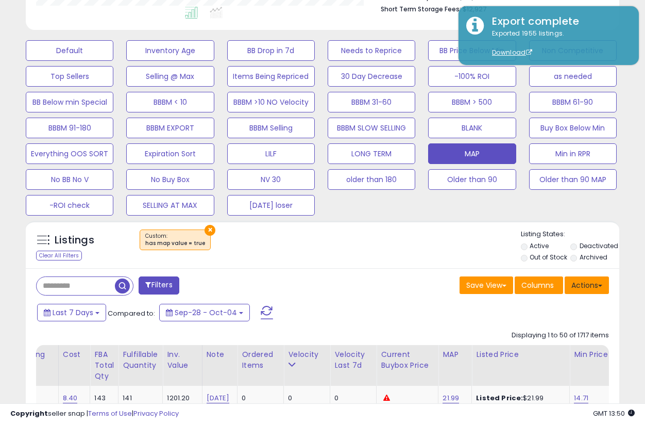
scroll to position [288, 0]
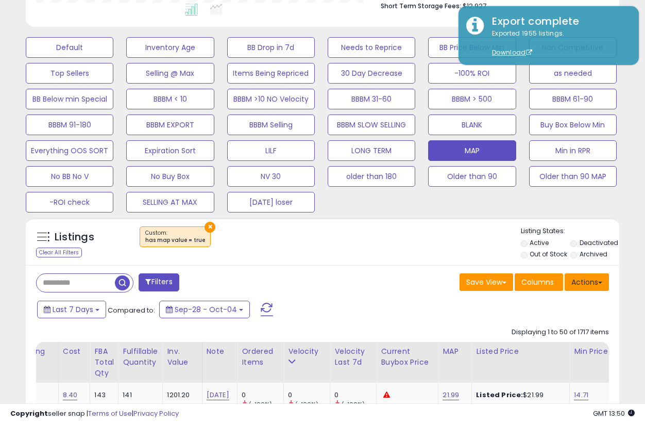
click at [544, 281] on span at bounding box center [601, 282] width 4 height 2
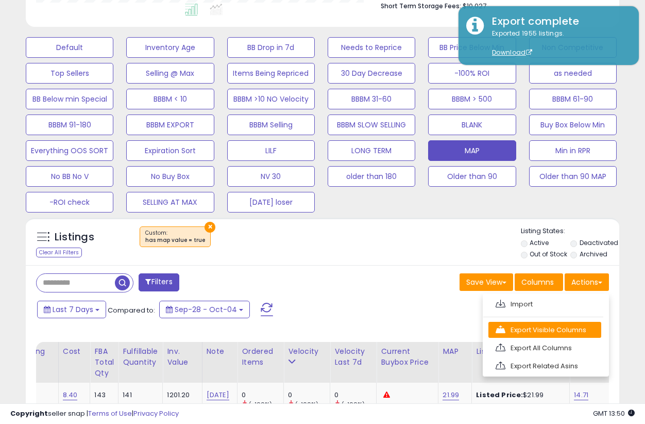
click at [544, 331] on link "Export Visible Columns" at bounding box center [545, 330] width 113 height 16
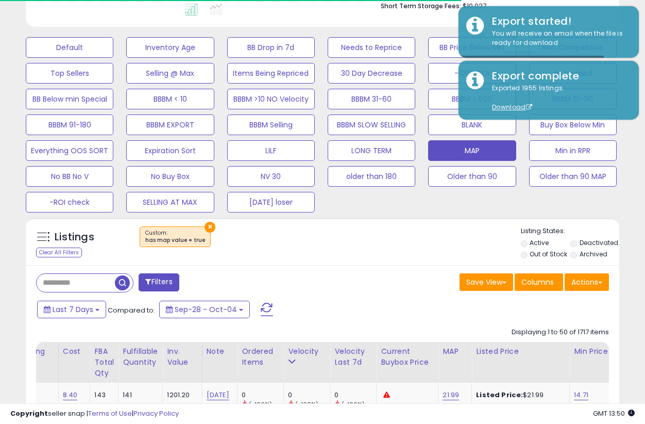
scroll to position [211, 343]
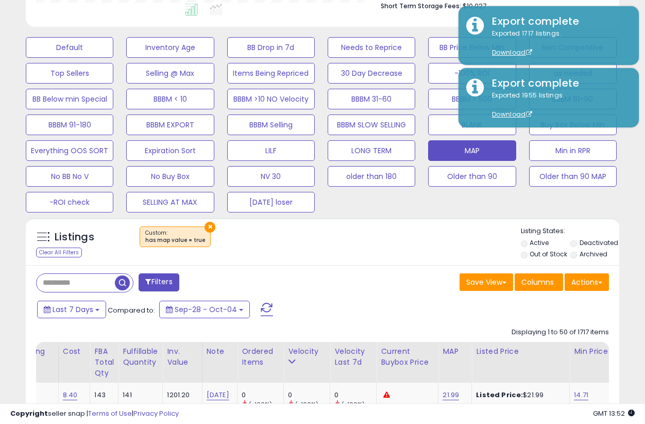
click at [544, 204] on div "Default Inventory Age BB Drop in 7d Needs to Reprice BB Price Below Min Non Com…" at bounding box center [323, 122] width 620 height 180
click at [544, 201] on div "Default Inventory Age BB Drop in 7d Needs to Reprice BB Price Below Min Non Com…" at bounding box center [323, 122] width 620 height 180
